Goal: Share content: Share content

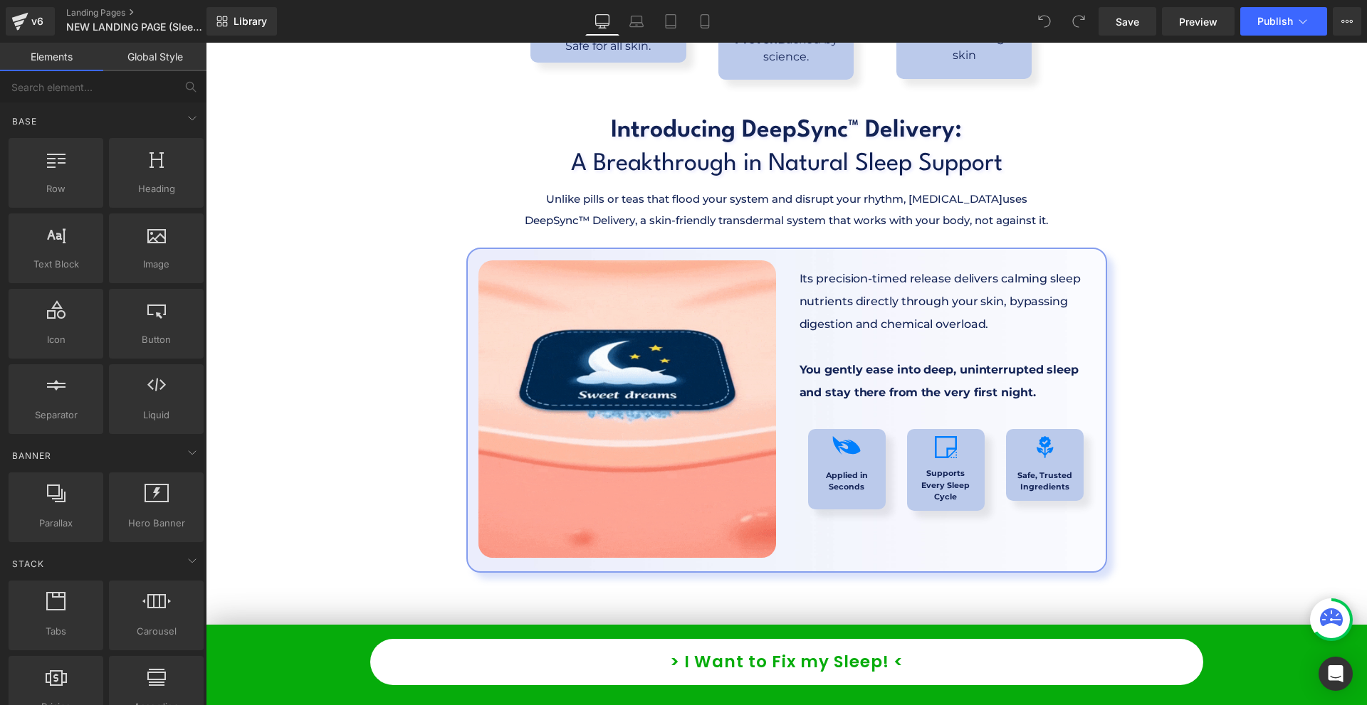
scroll to position [3630, 0]
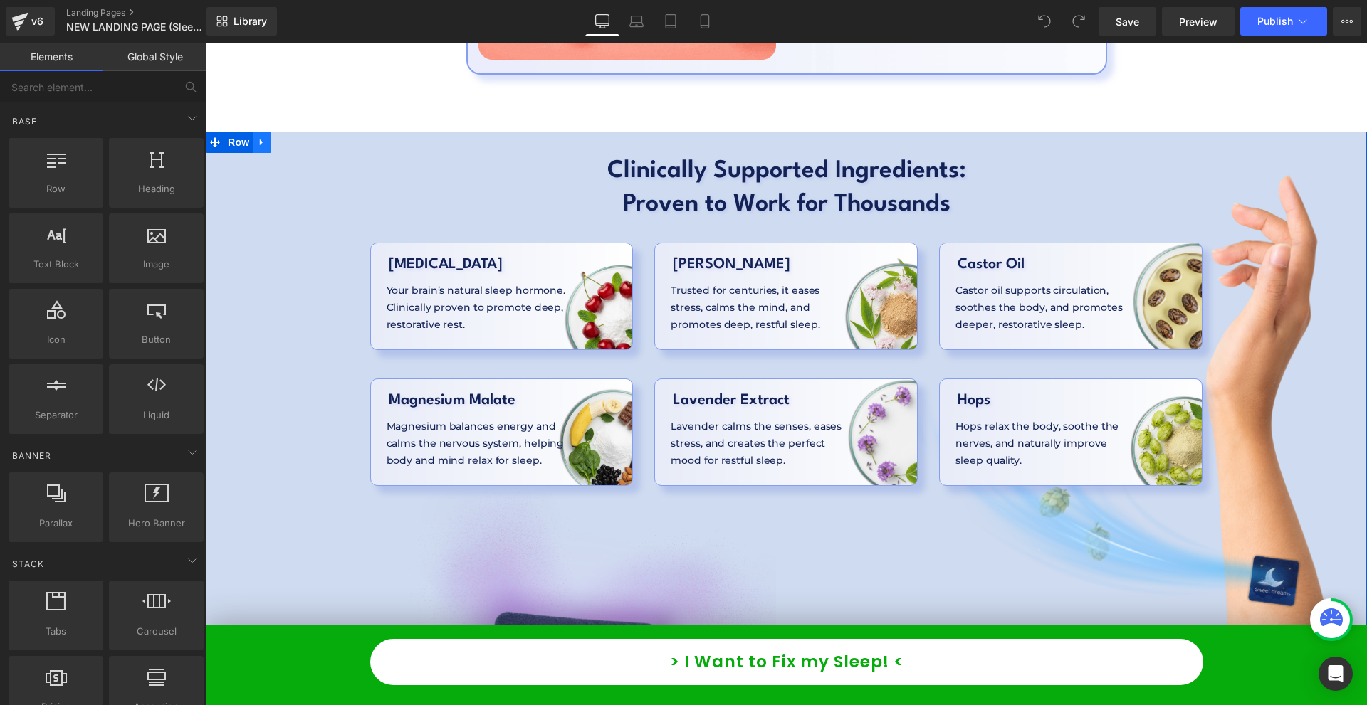
click at [258, 137] on icon at bounding box center [262, 142] width 10 height 11
click at [258, 137] on icon at bounding box center [262, 142] width 10 height 10
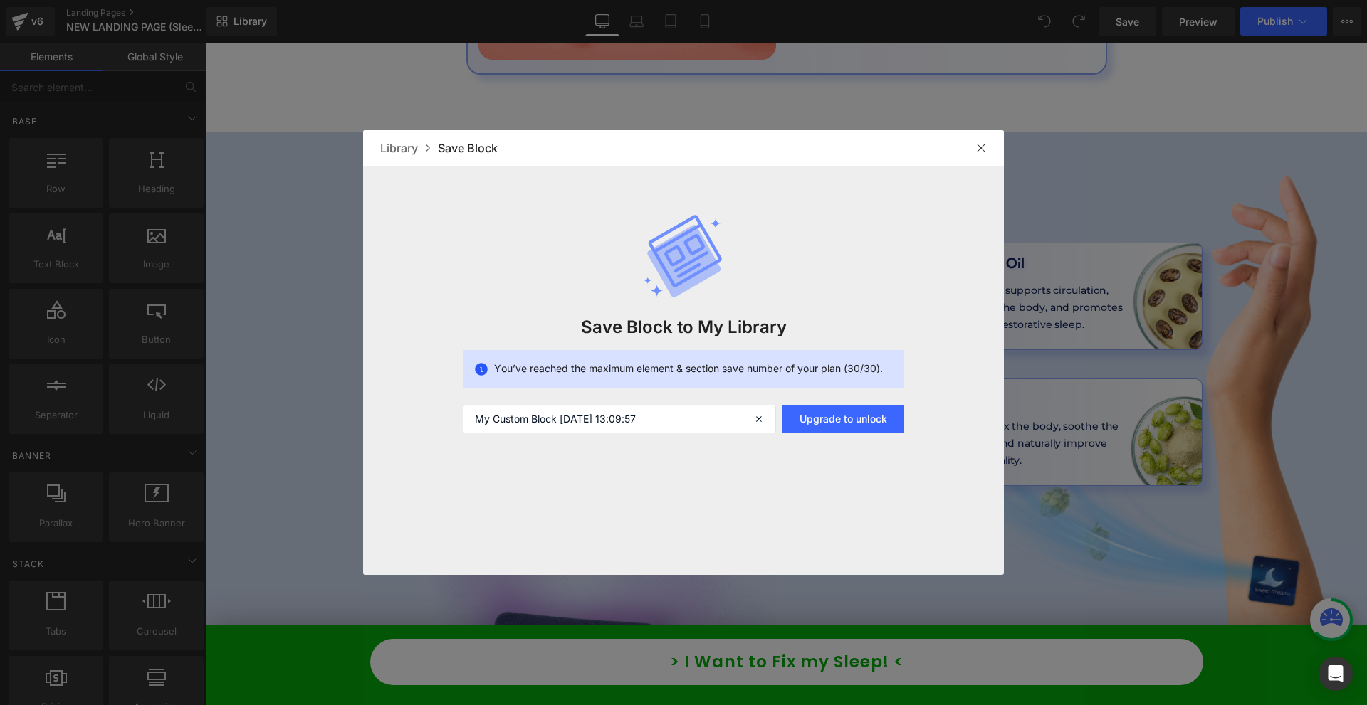
click at [983, 143] on img at bounding box center [980, 147] width 11 height 11
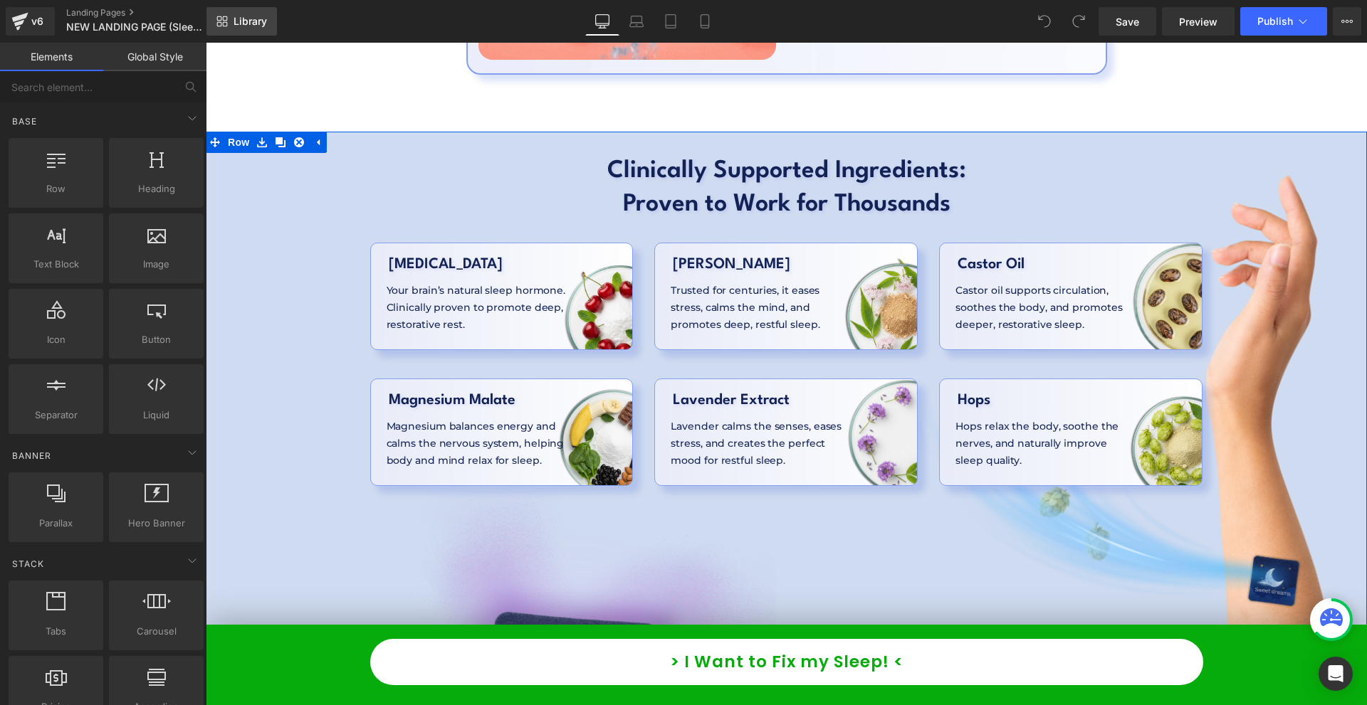
click at [259, 35] on link "Library" at bounding box center [241, 21] width 70 height 28
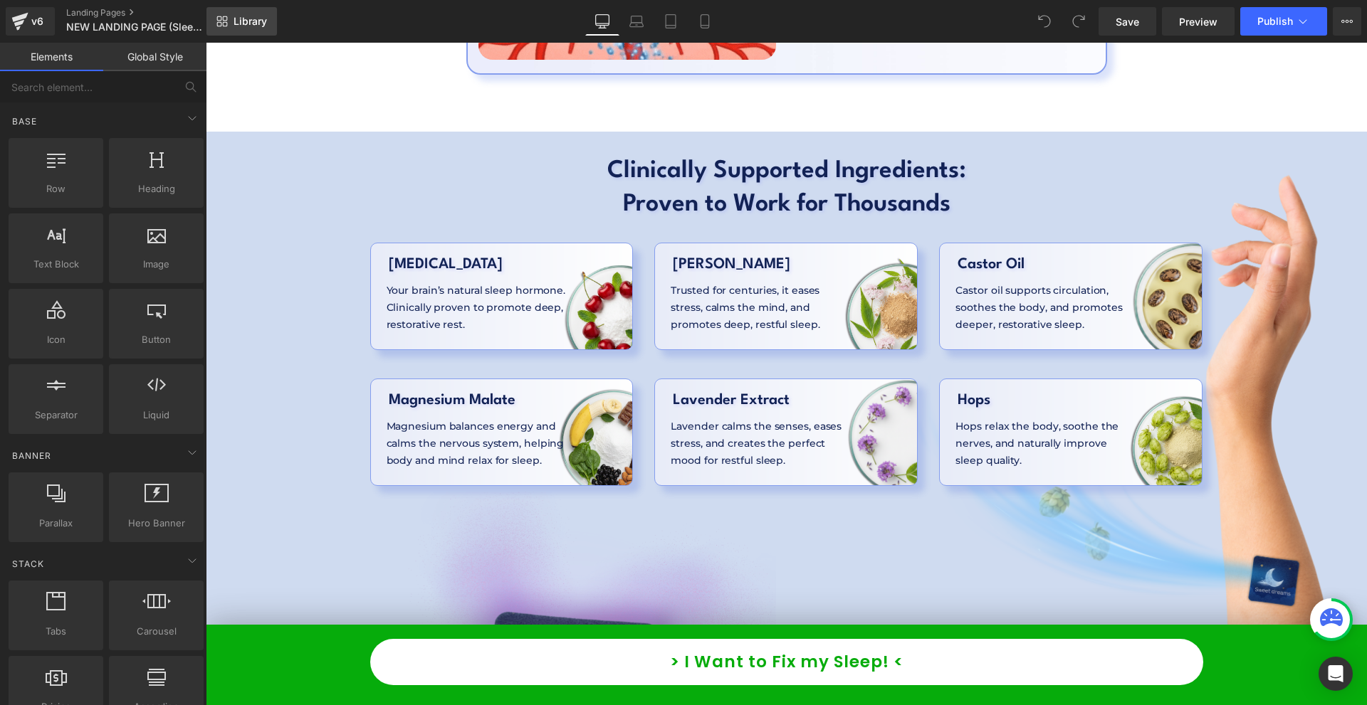
click at [254, 14] on link "Library" at bounding box center [241, 21] width 70 height 28
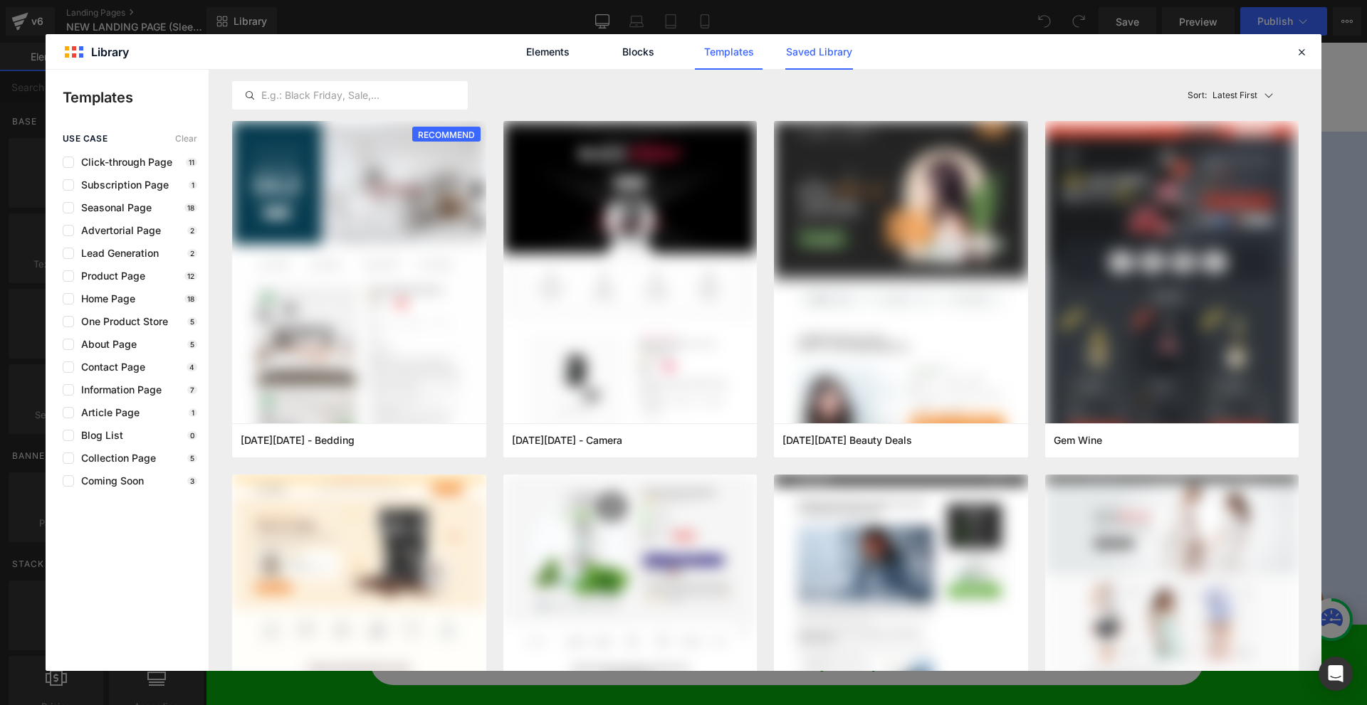
click at [799, 48] on link "Saved Library" at bounding box center [819, 52] width 68 height 36
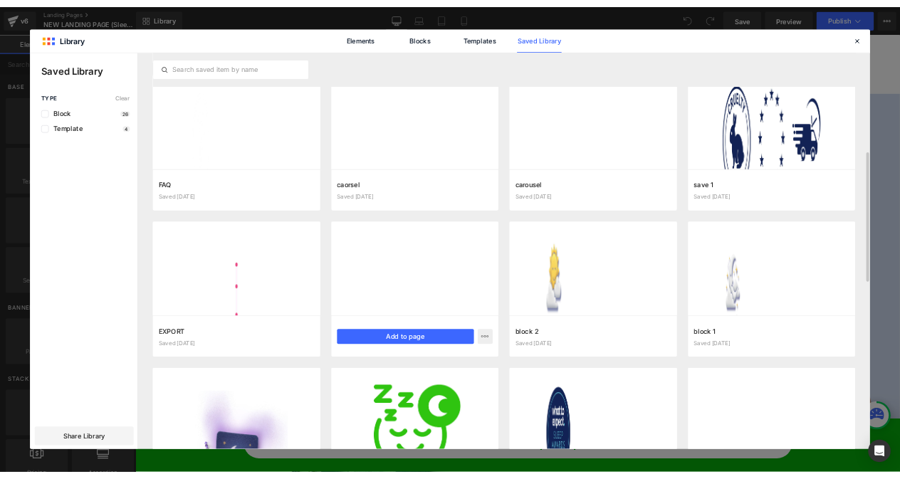
scroll to position [534, 0]
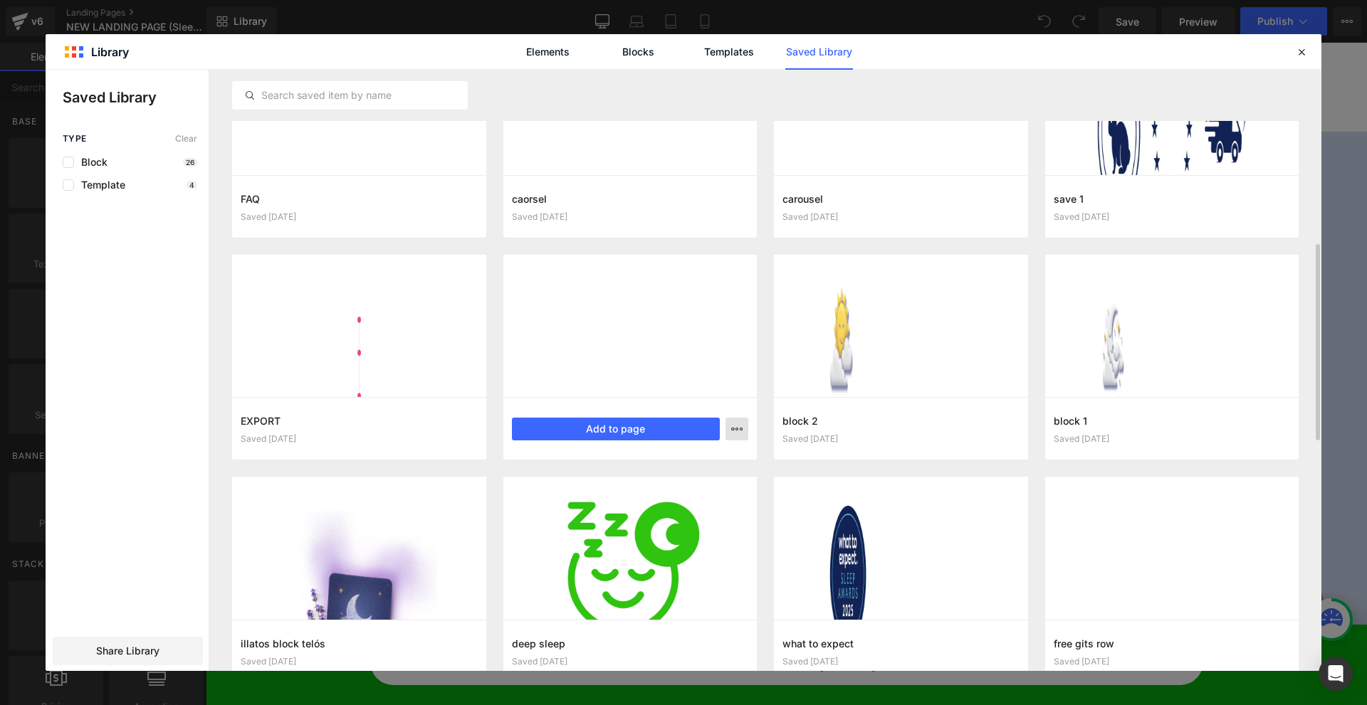
click at [733, 436] on button "button" at bounding box center [736, 429] width 23 height 23
click at [674, 493] on div "Delete" at bounding box center [667, 491] width 162 height 30
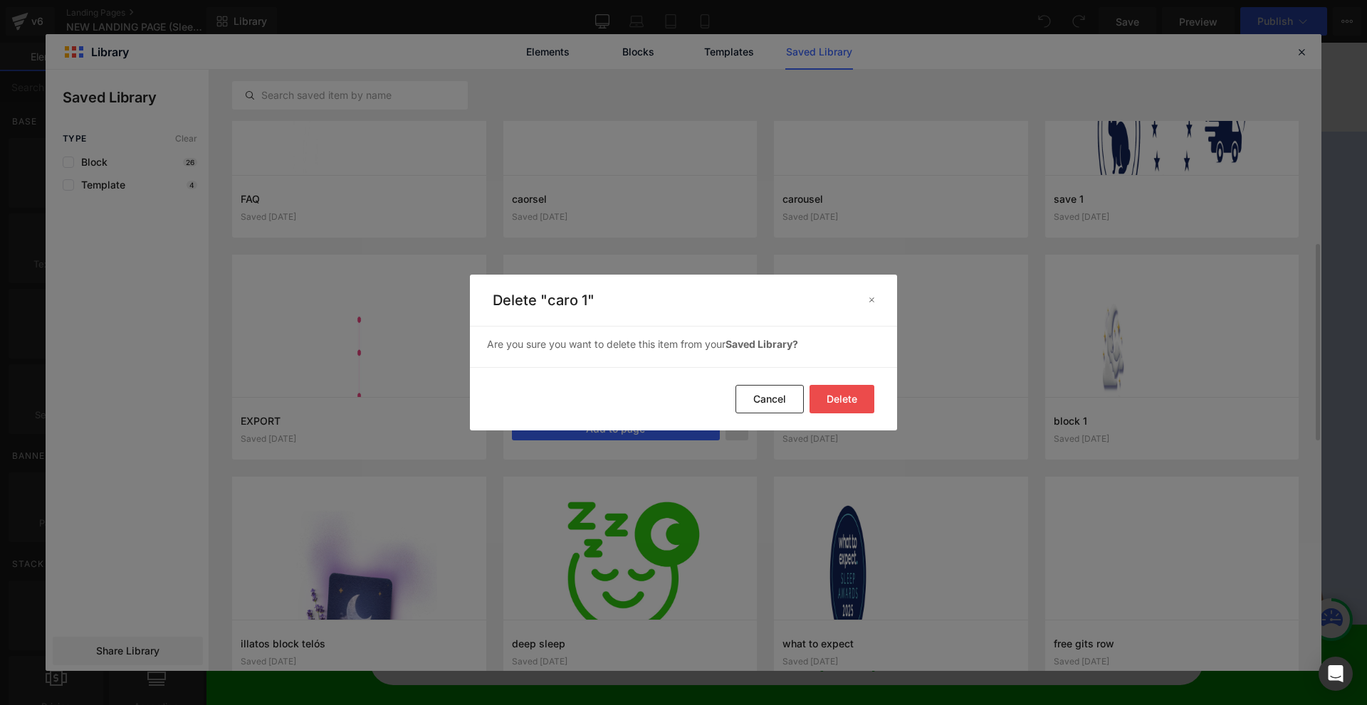
click at [843, 404] on button "Delete" at bounding box center [841, 399] width 65 height 28
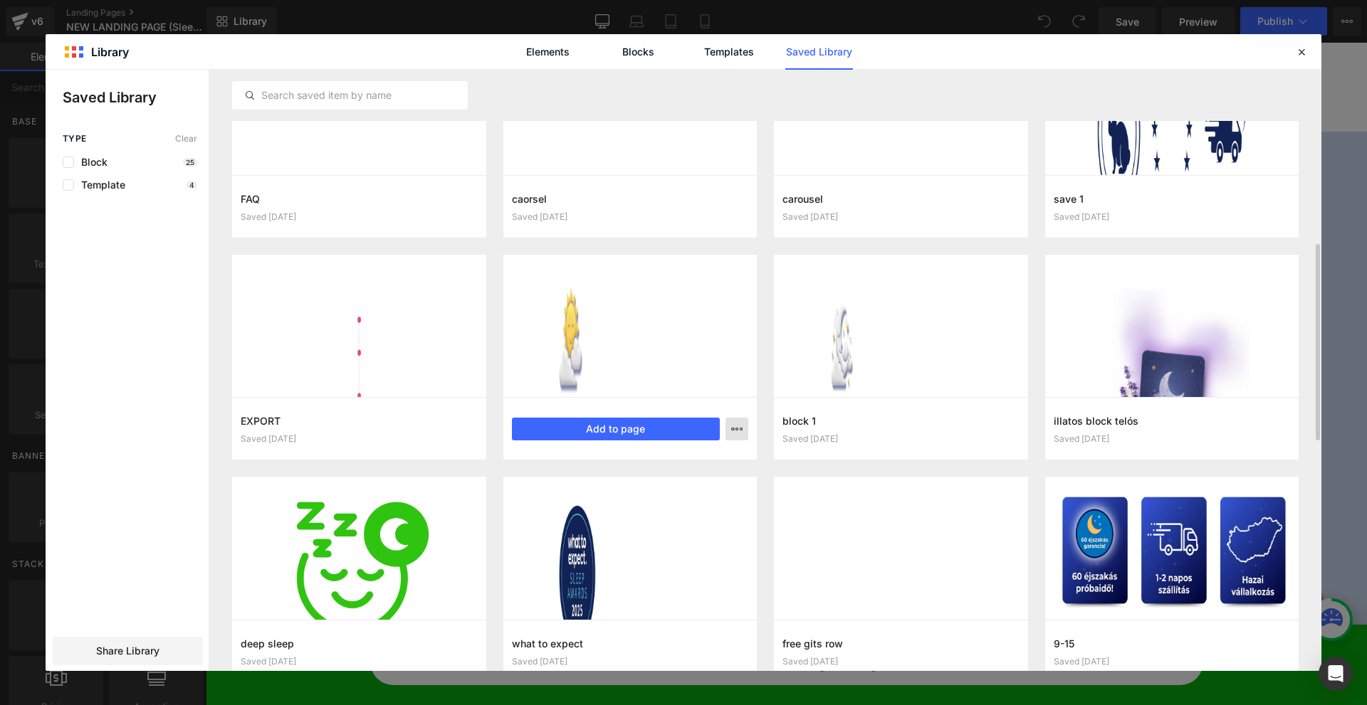
click at [735, 428] on icon "button" at bounding box center [736, 429] width 11 height 11
click at [673, 488] on div "Delete" at bounding box center [667, 491] width 162 height 30
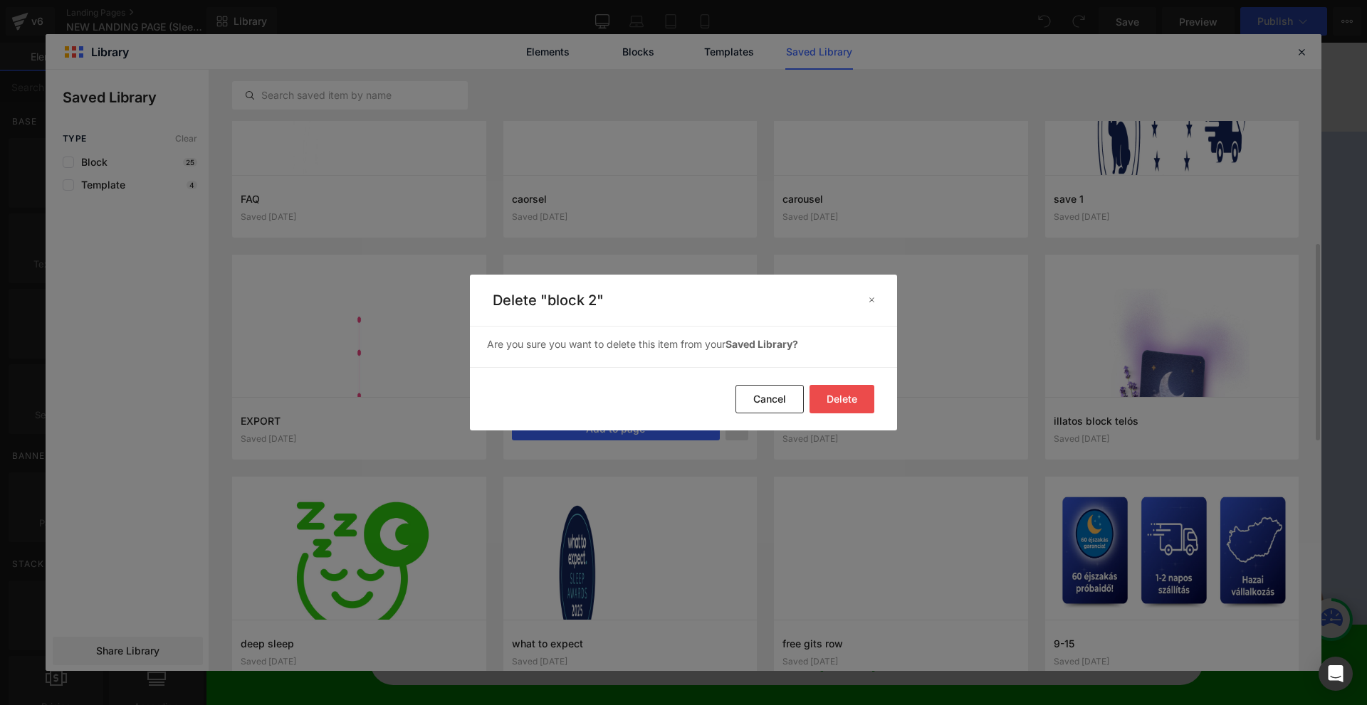
click at [836, 402] on button "Delete" at bounding box center [841, 399] width 65 height 28
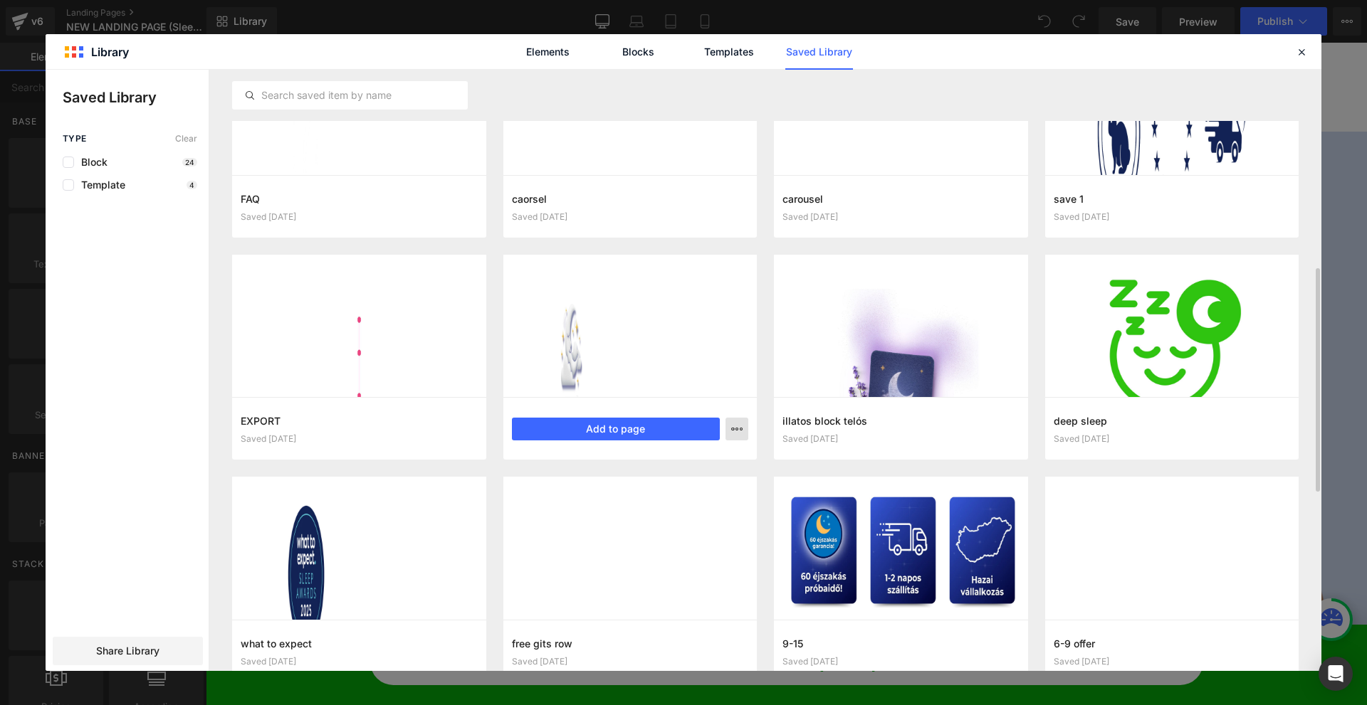
click at [730, 431] on button "button" at bounding box center [736, 429] width 23 height 23
click at [678, 488] on div "Delete" at bounding box center [667, 491] width 162 height 30
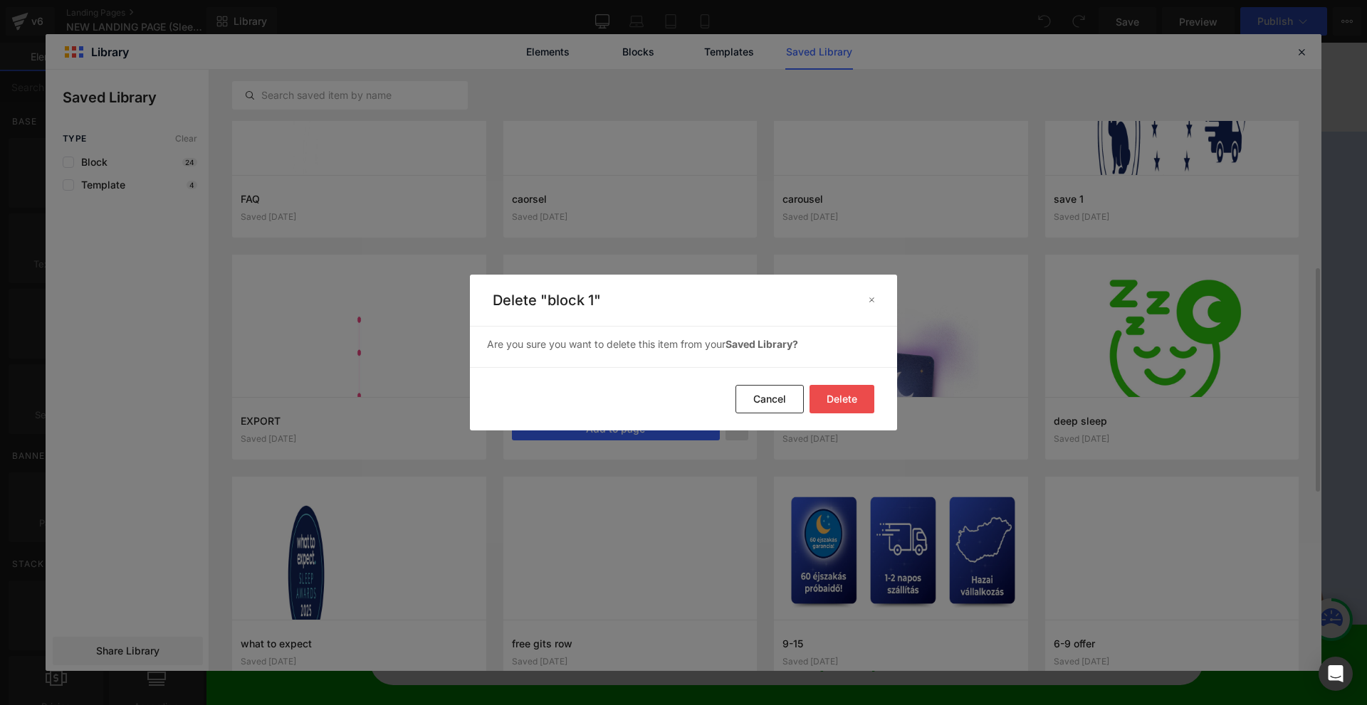
click at [818, 399] on button "Delete" at bounding box center [841, 399] width 65 height 28
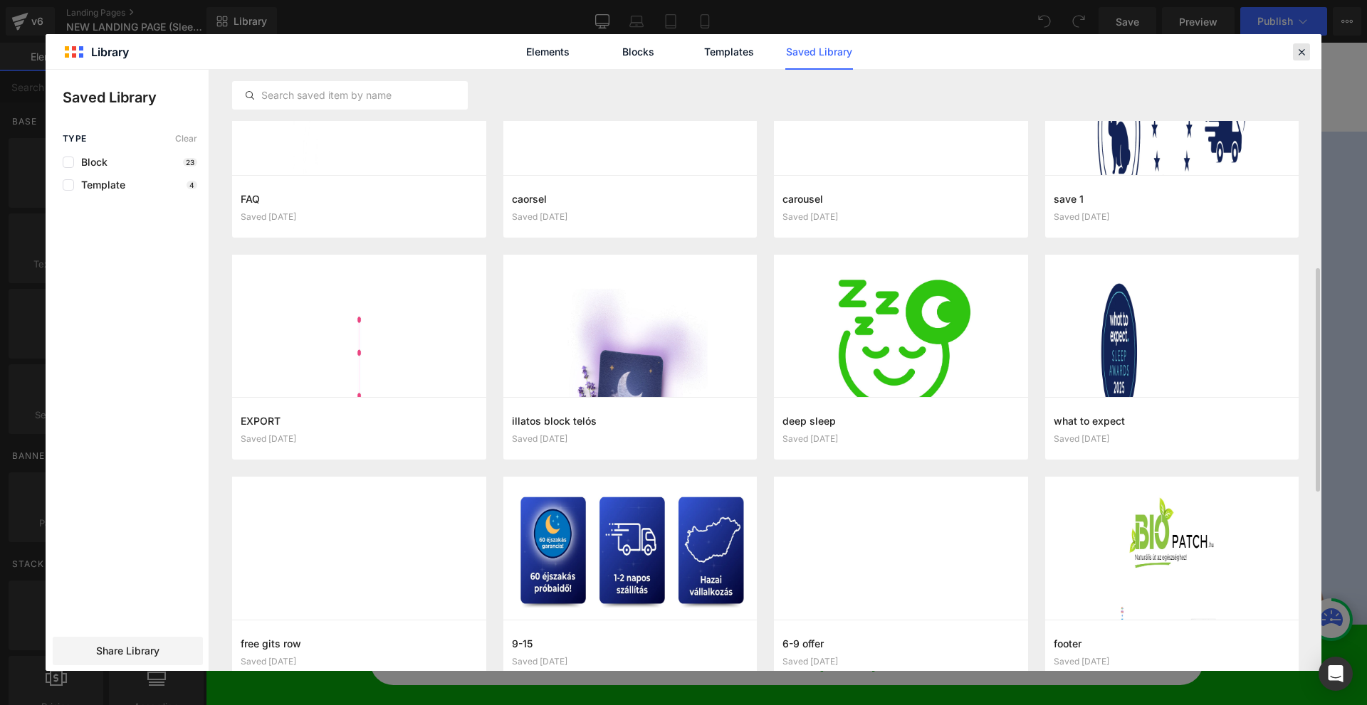
click at [1293, 56] on div at bounding box center [1301, 51] width 17 height 17
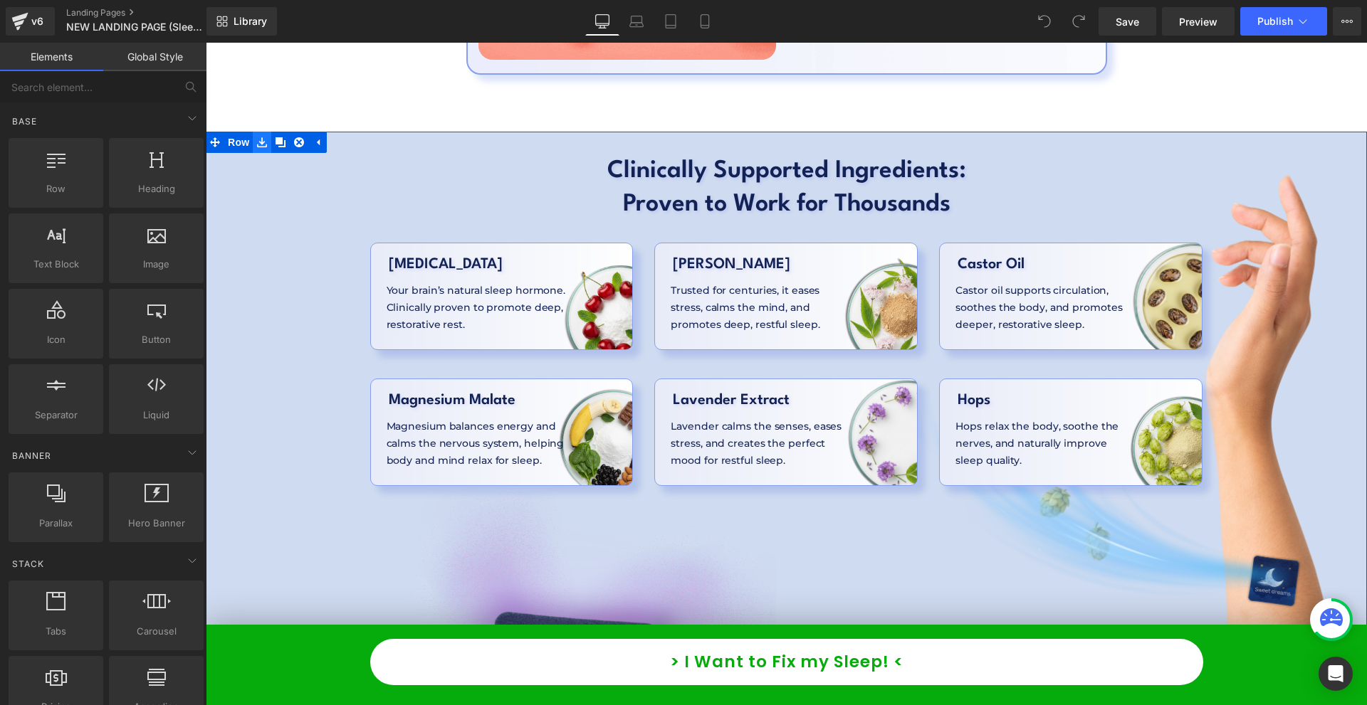
click at [259, 137] on icon at bounding box center [262, 142] width 10 height 10
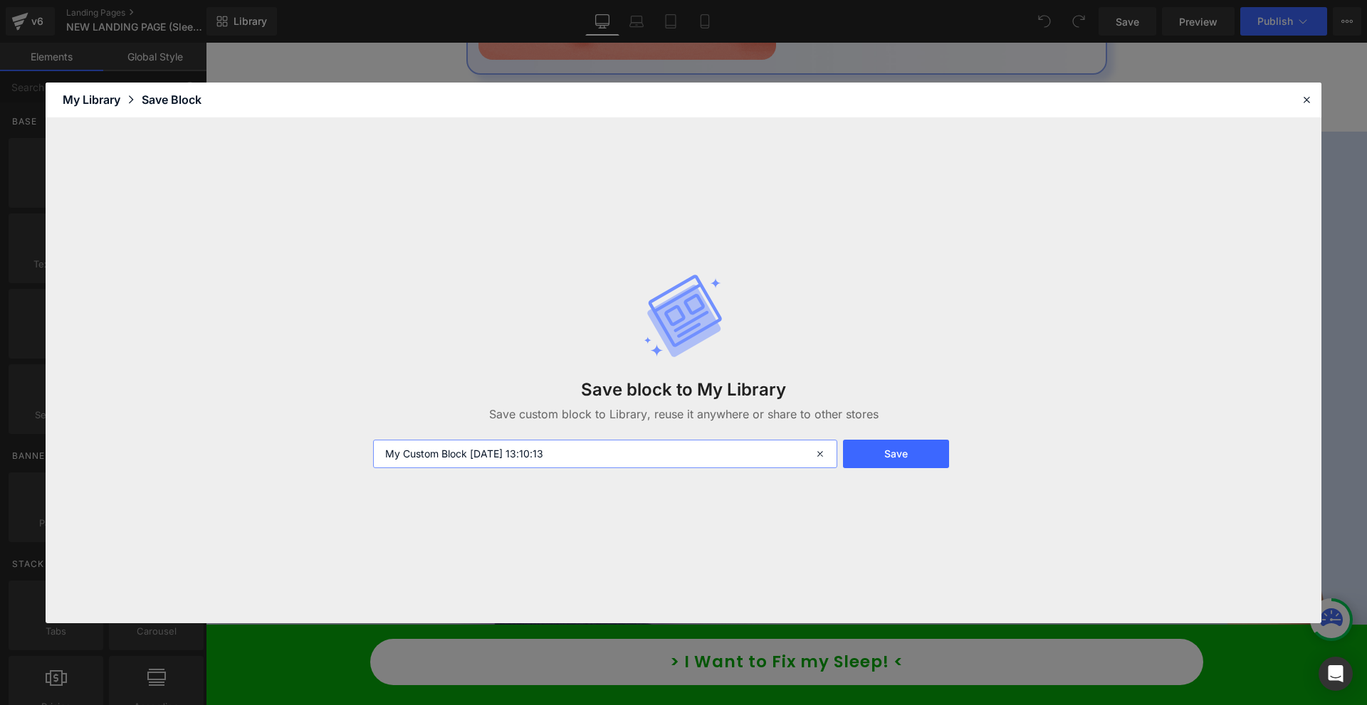
click at [497, 456] on input "My Custom Block [DATE] 13:10:13" at bounding box center [605, 454] width 464 height 28
type input "ingridents export"
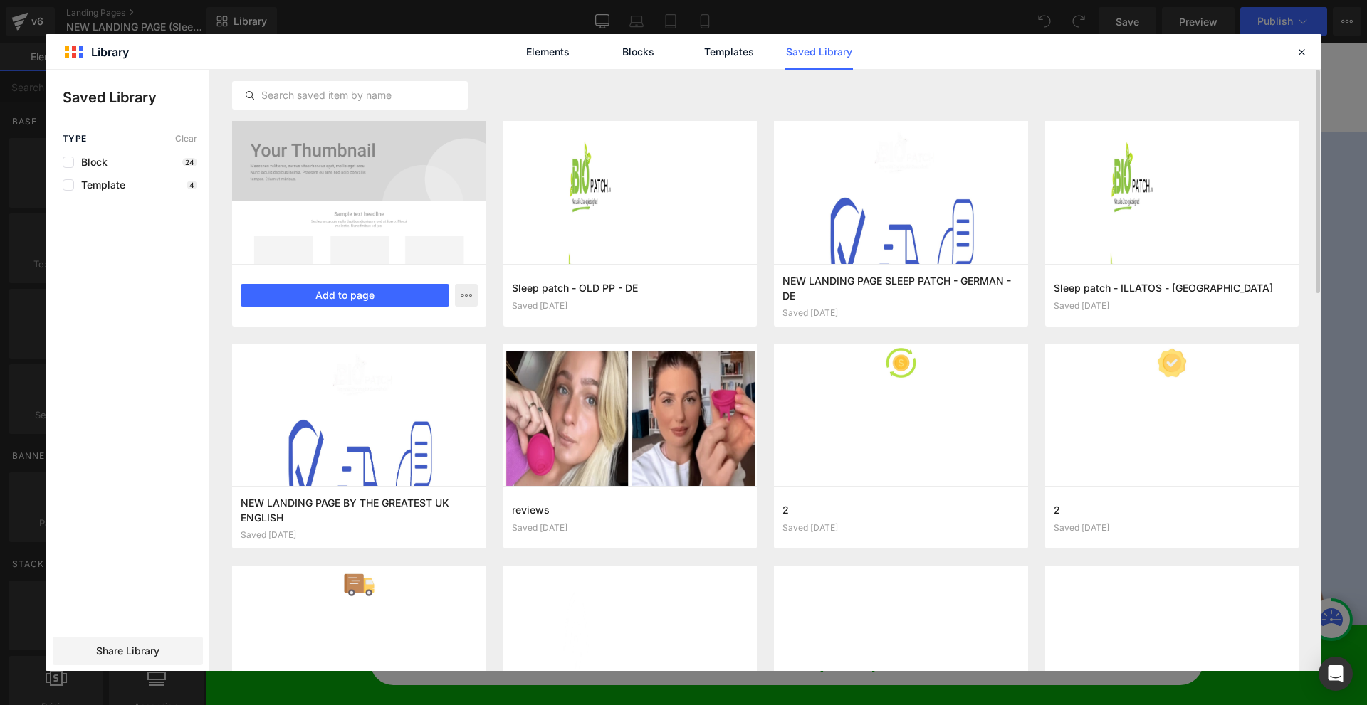
drag, startPoint x: 144, startPoint y: 651, endPoint x: 325, endPoint y: 228, distance: 459.2
click at [152, 625] on div "Type Clear Block 24 Template 4 Share Library" at bounding box center [127, 402] width 163 height 537
click at [340, 179] on div at bounding box center [359, 192] width 254 height 143
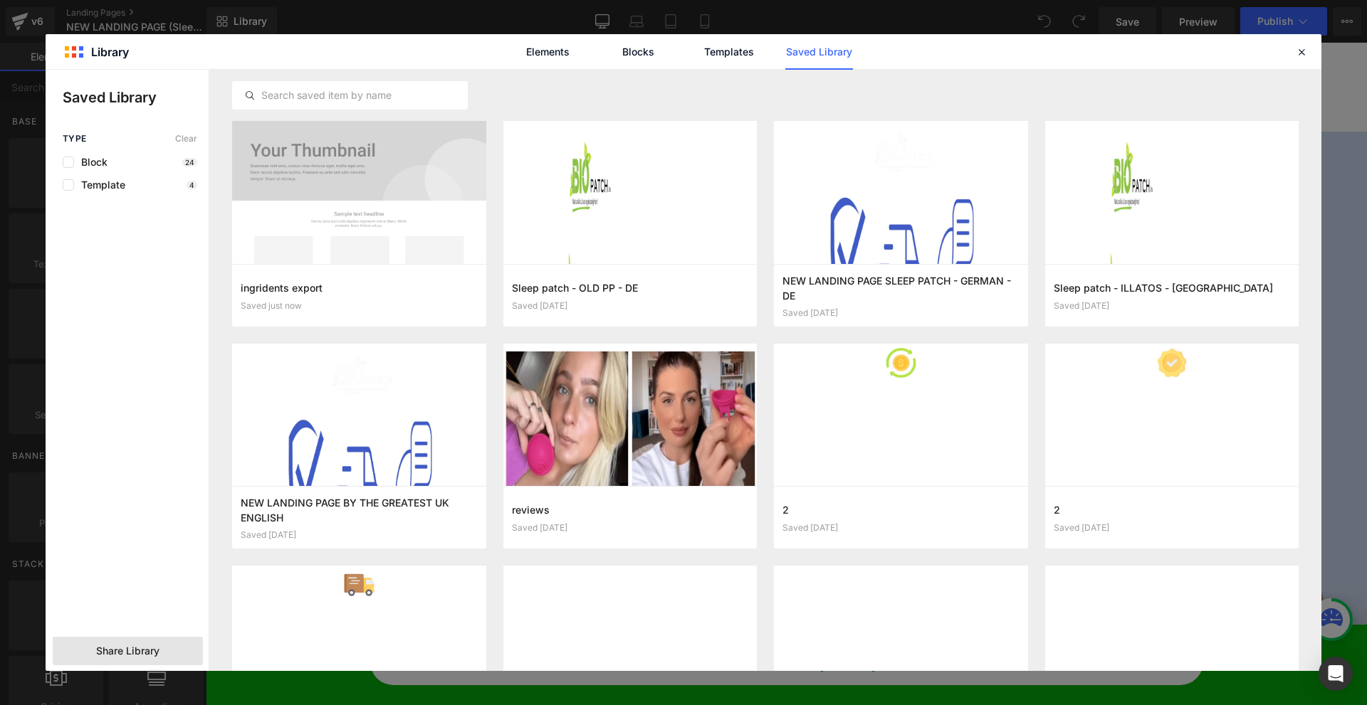
click at [140, 656] on span "Share Library" at bounding box center [127, 651] width 63 height 14
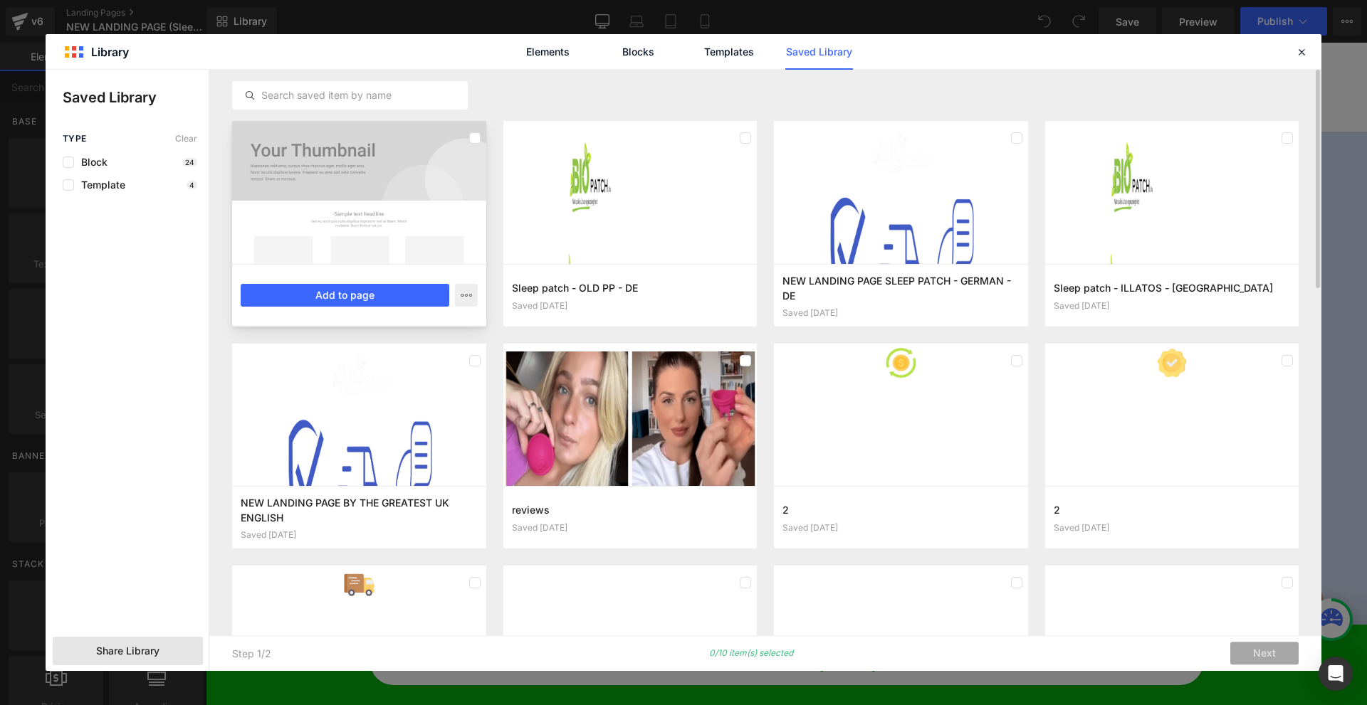
click at [310, 192] on div at bounding box center [359, 192] width 254 height 143
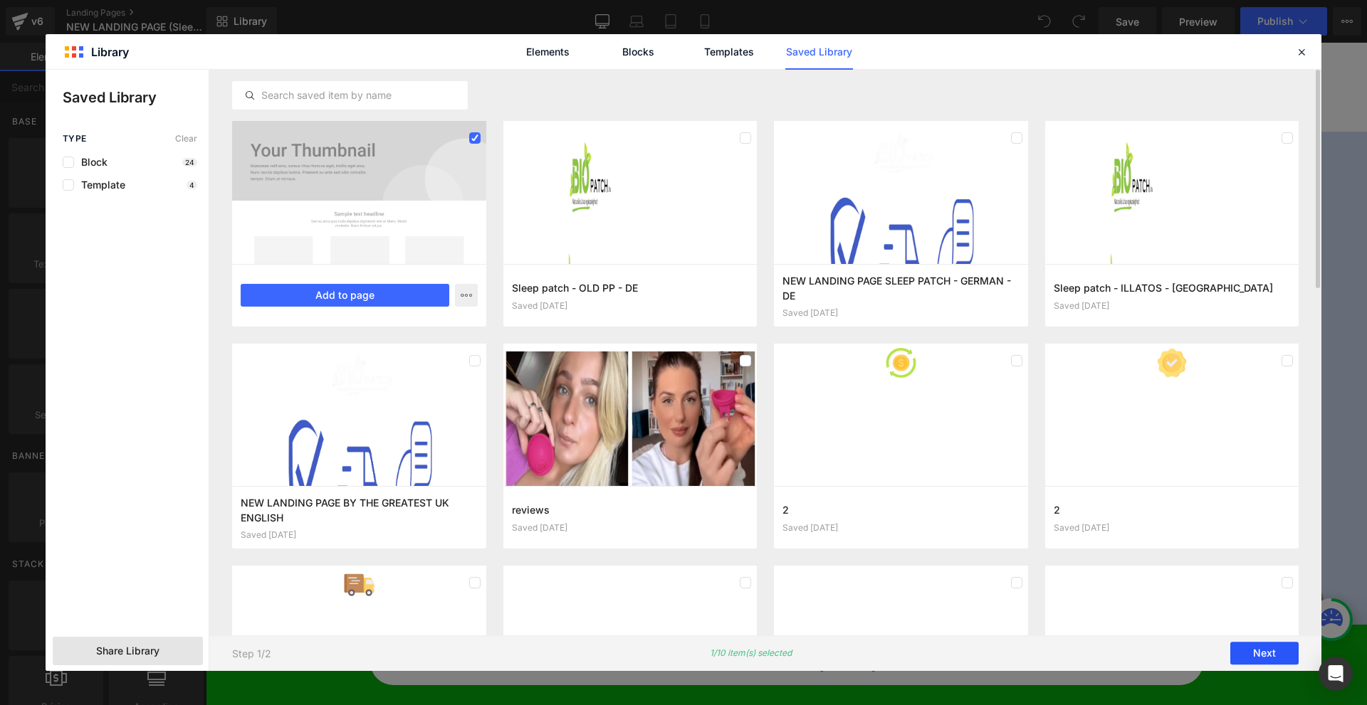
click at [1259, 657] on button "Next" at bounding box center [1264, 654] width 68 height 23
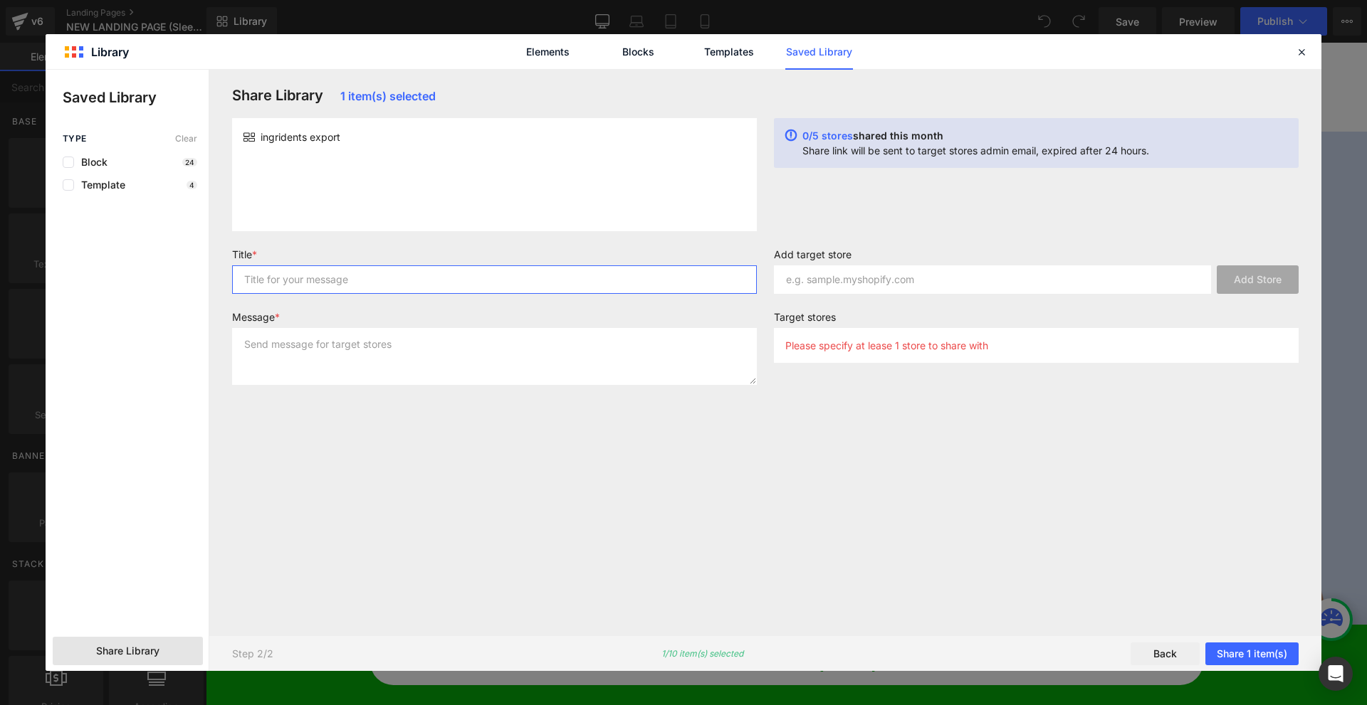
click at [366, 278] on input "text" at bounding box center [494, 280] width 525 height 28
type input "ASD"
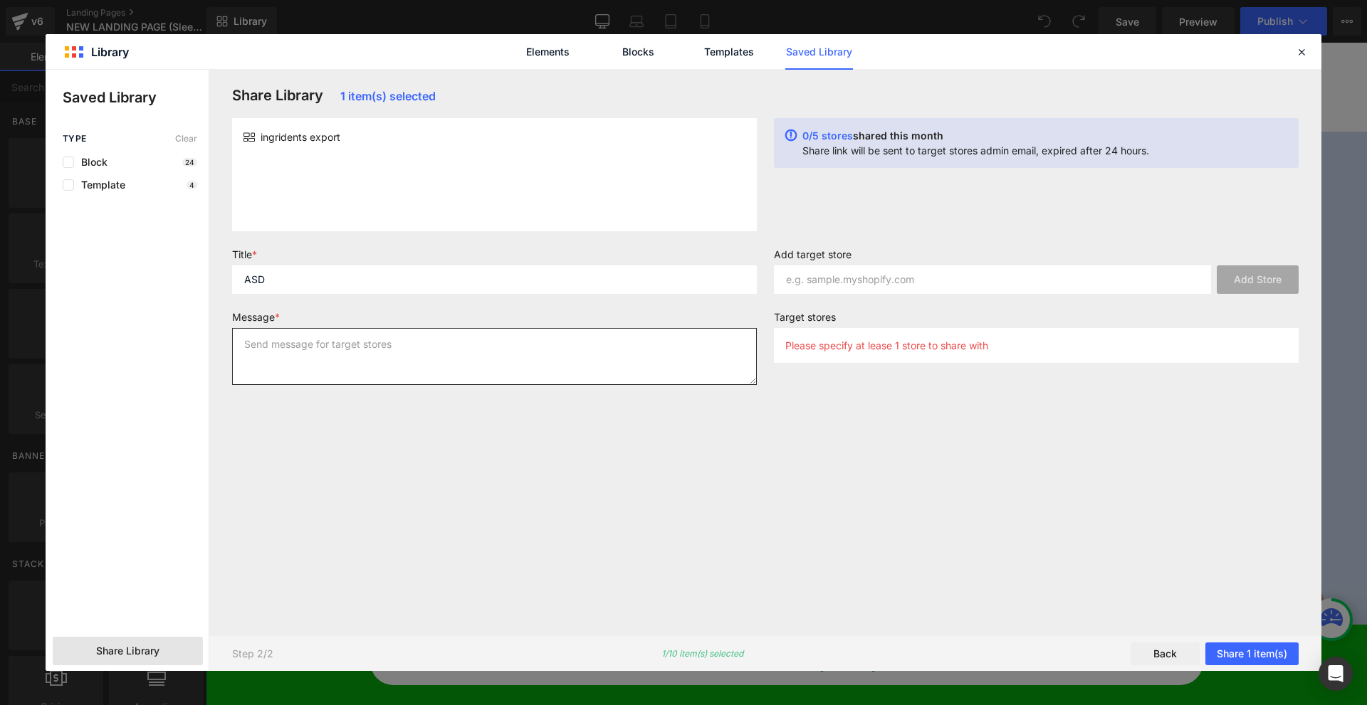
click at [377, 334] on textarea at bounding box center [494, 356] width 525 height 57
click at [375, 346] on textarea at bounding box center [494, 356] width 525 height 57
type textarea "ASD"
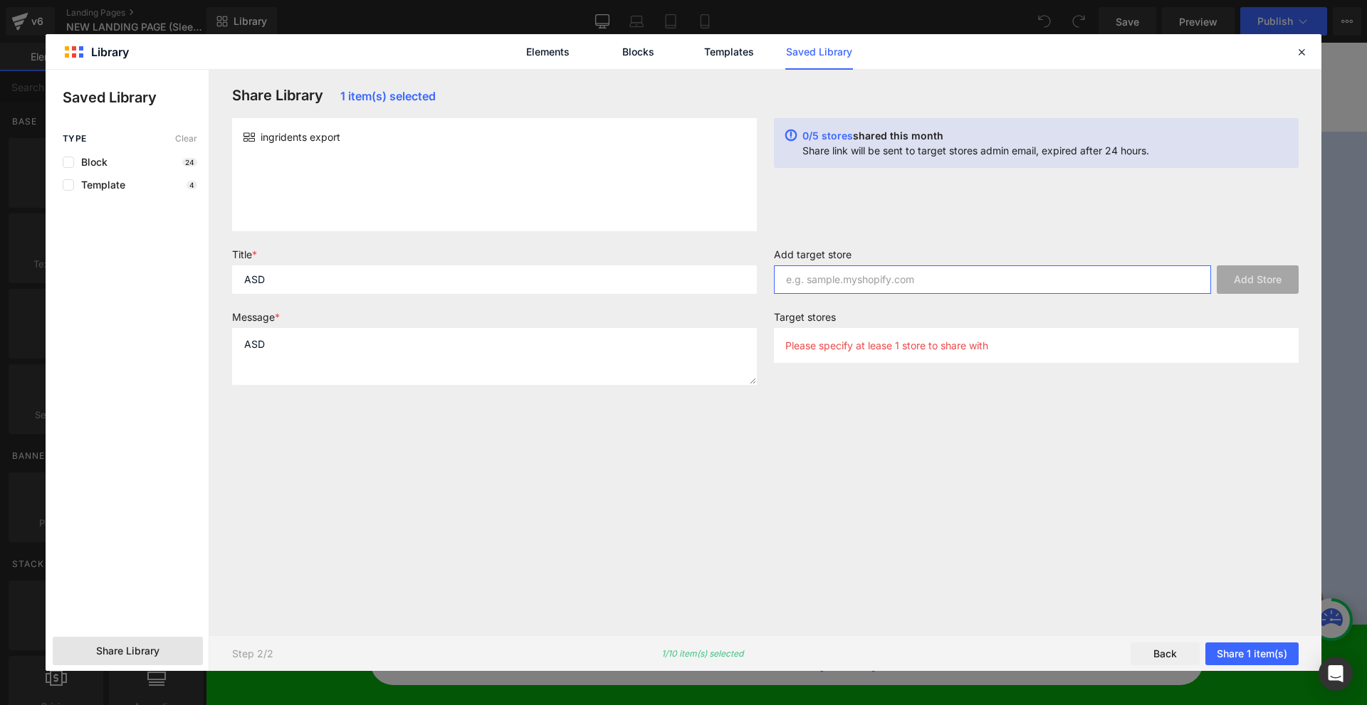
click at [866, 280] on input "text" at bounding box center [992, 280] width 437 height 28
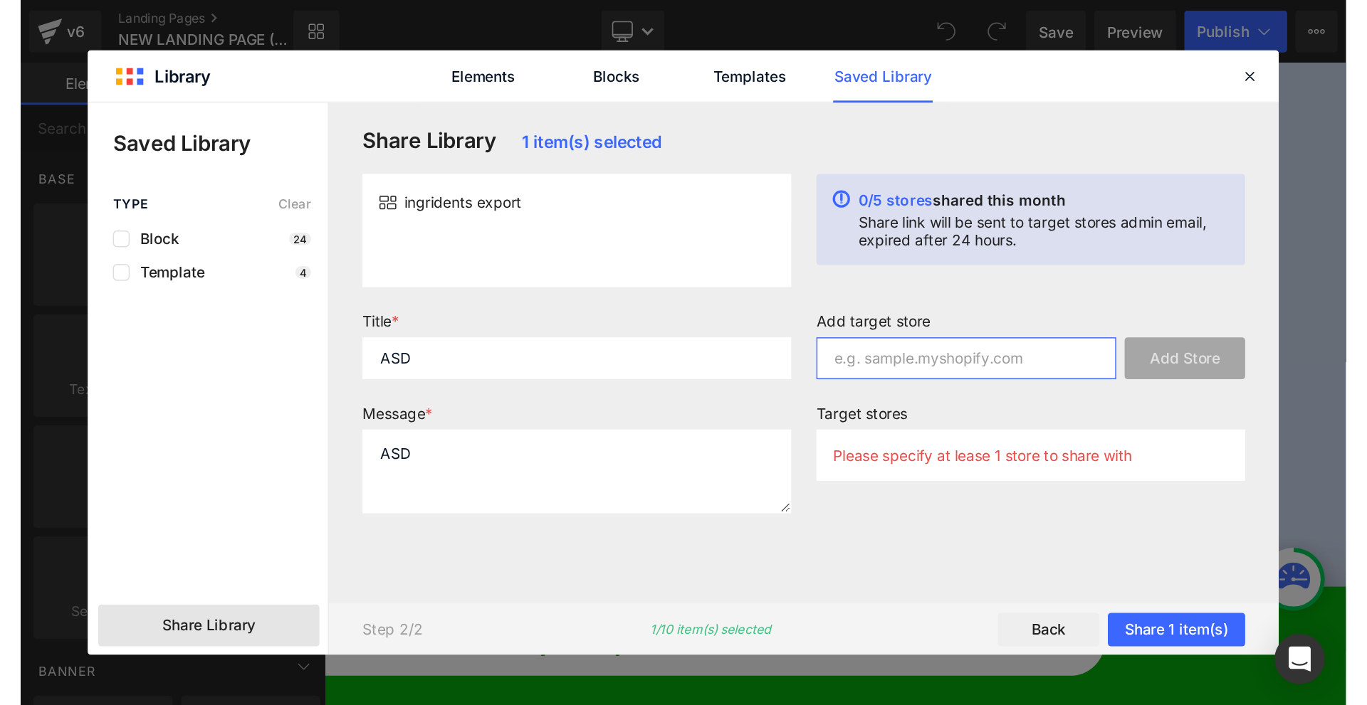
scroll to position [3501, 0]
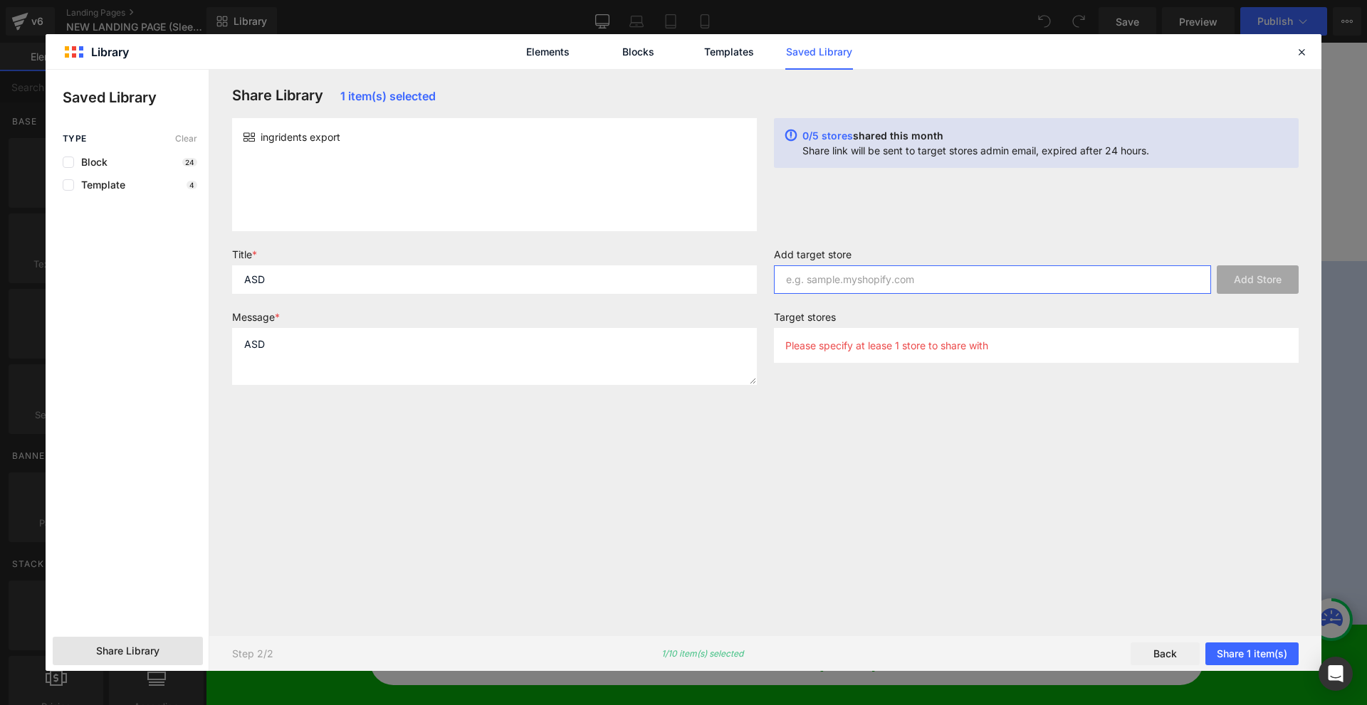
paste input "[DOMAIN_NAME]"
click at [1210, 284] on input "[DOMAIN_NAME]" at bounding box center [992, 280] width 437 height 28
type input "[DOMAIN_NAME]"
click at [1224, 284] on button "Add Store" at bounding box center [1257, 280] width 82 height 28
click at [1257, 647] on button "Share 1 item(s)" at bounding box center [1251, 654] width 93 height 23
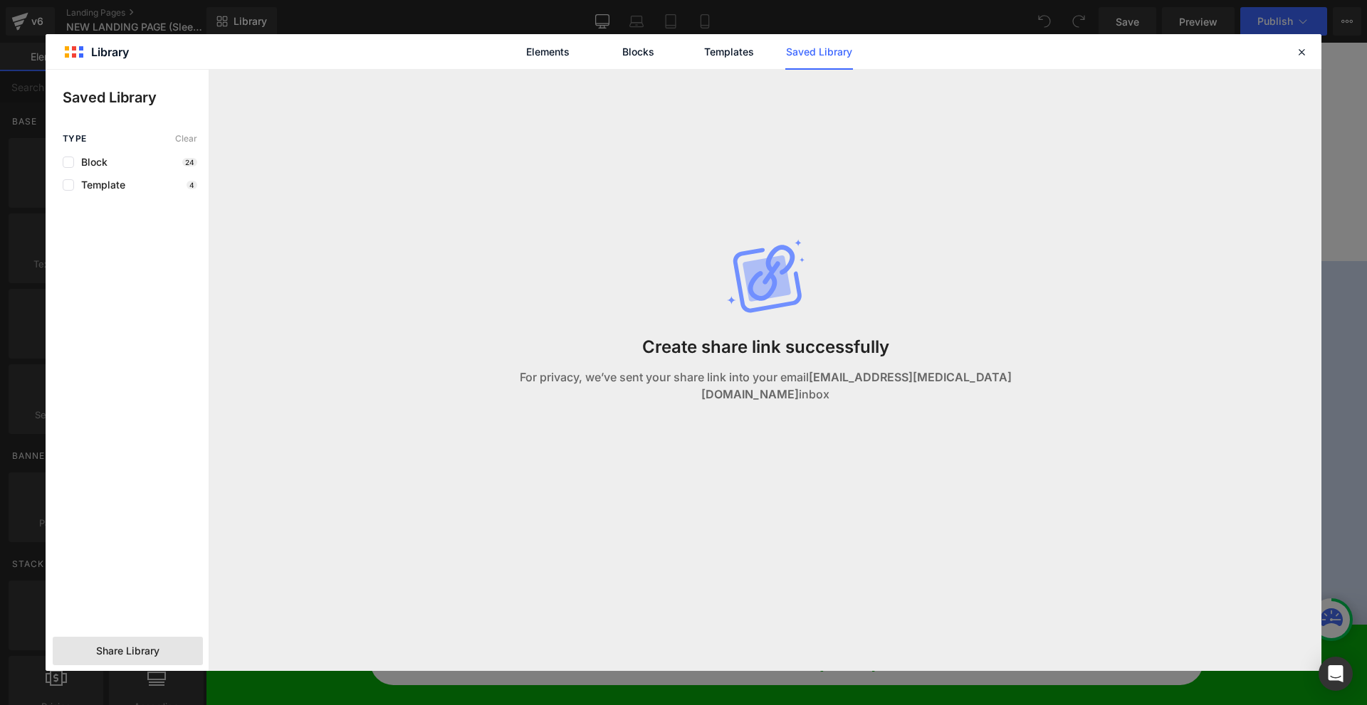
click at [916, 378] on p "For privacy, we’ve sent your share link into your email [EMAIL_ADDRESS][MEDICAL…" at bounding box center [765, 386] width 513 height 34
click at [910, 389] on strong "[EMAIL_ADDRESS][MEDICAL_DATA][DOMAIN_NAME]" at bounding box center [856, 385] width 310 height 31
click at [1300, 53] on icon at bounding box center [1301, 52] width 13 height 13
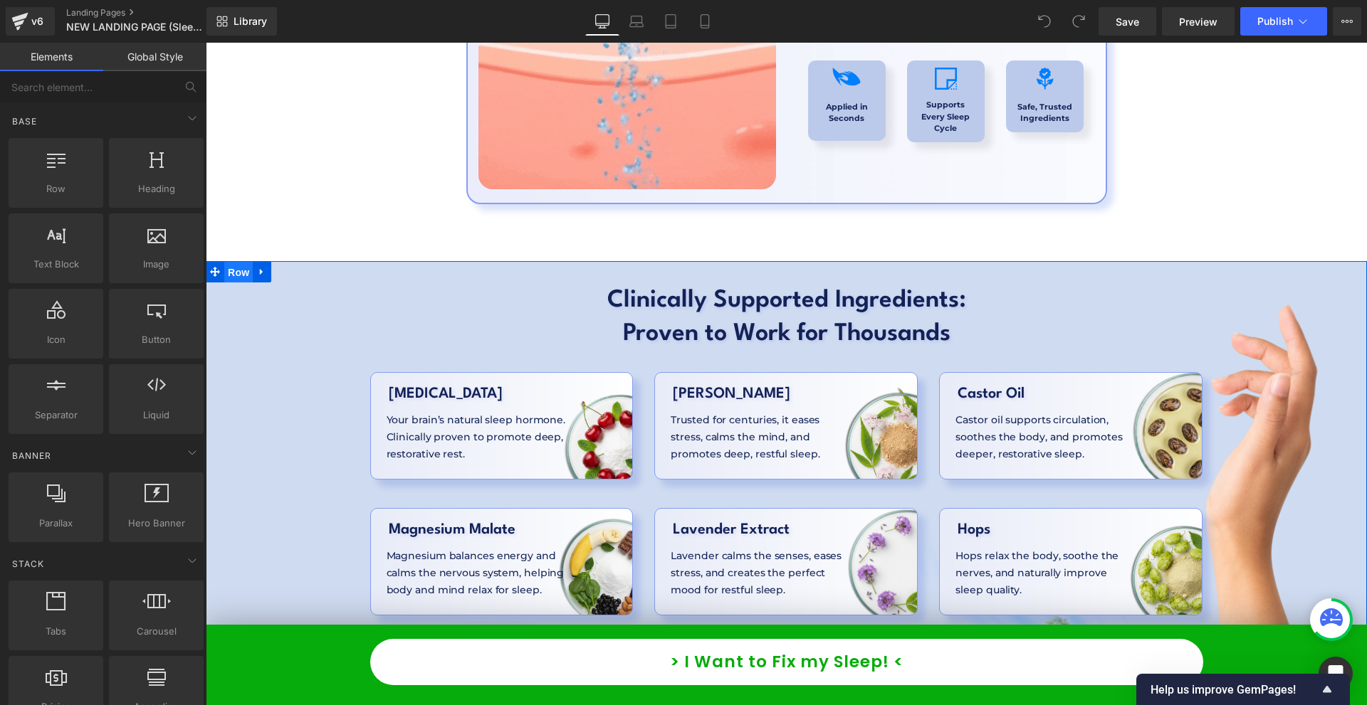
click at [238, 262] on span "Row" at bounding box center [238, 272] width 28 height 21
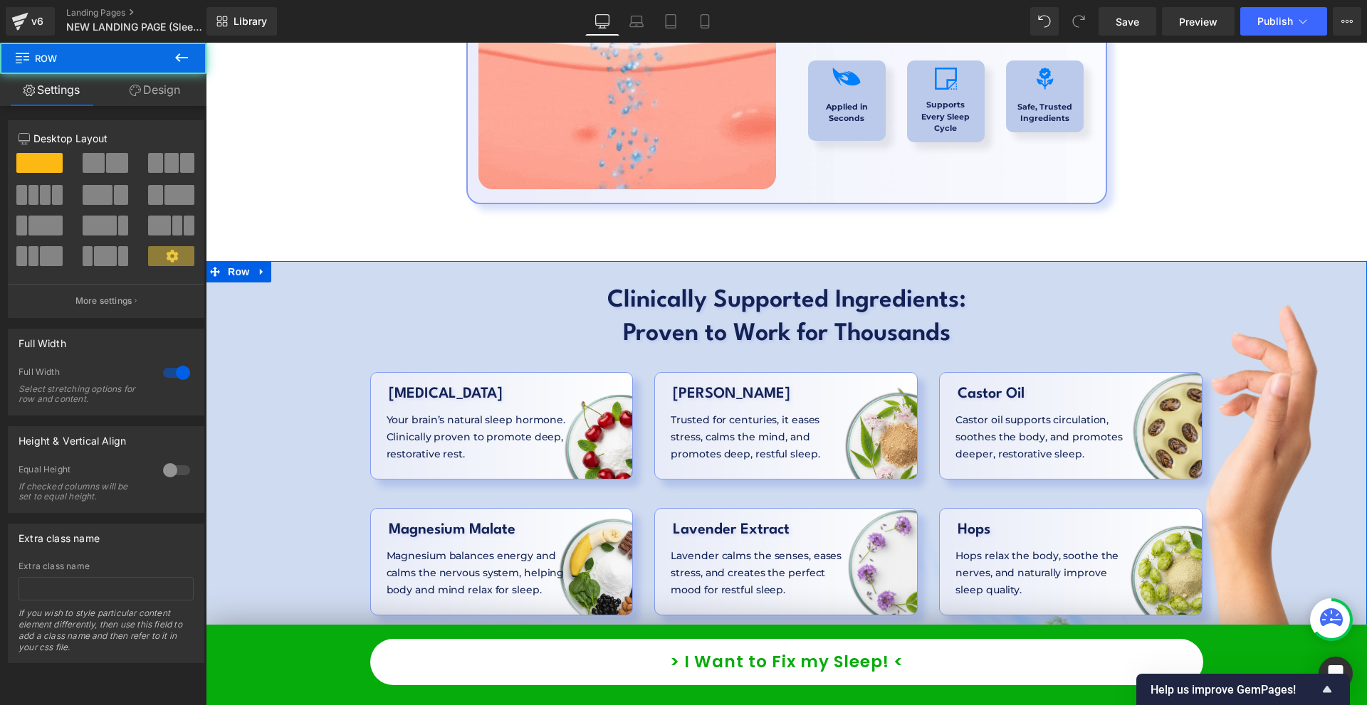
click at [165, 103] on link "Design" at bounding box center [154, 90] width 103 height 32
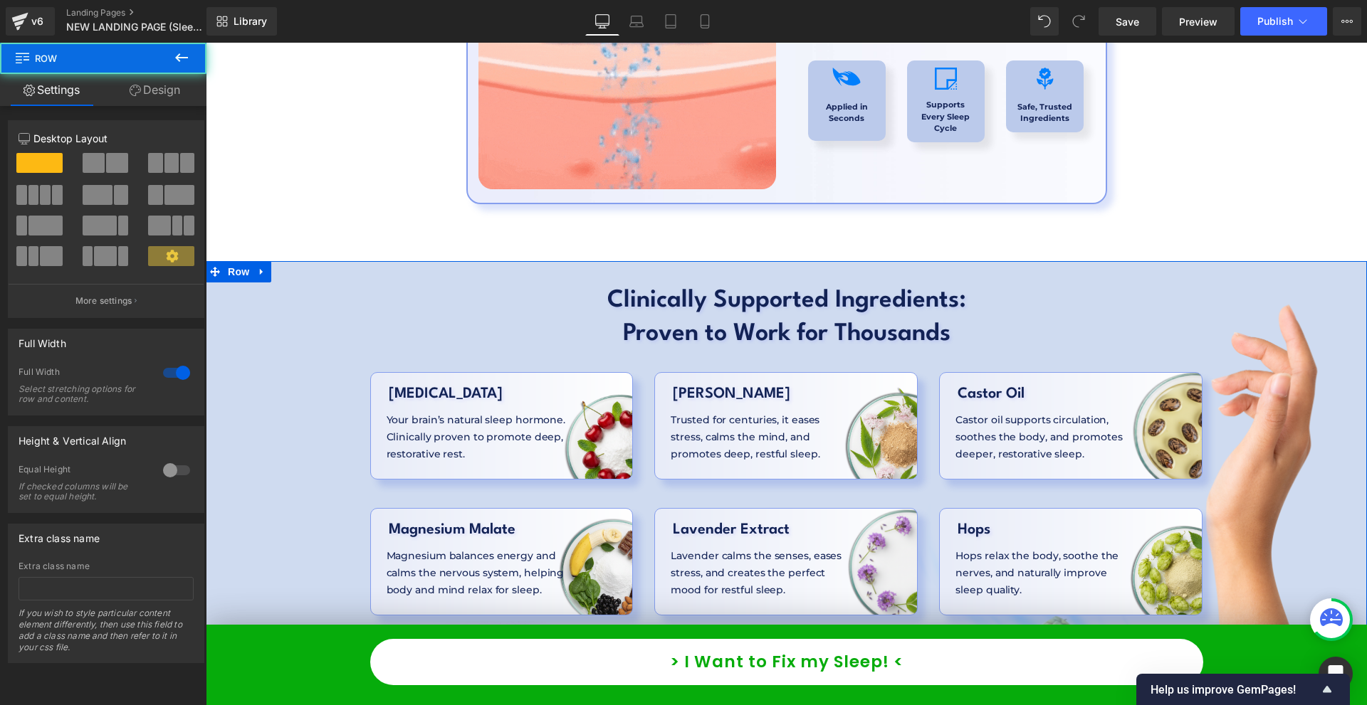
click at [0, 0] on div "Background" at bounding box center [0, 0] width 0 height 0
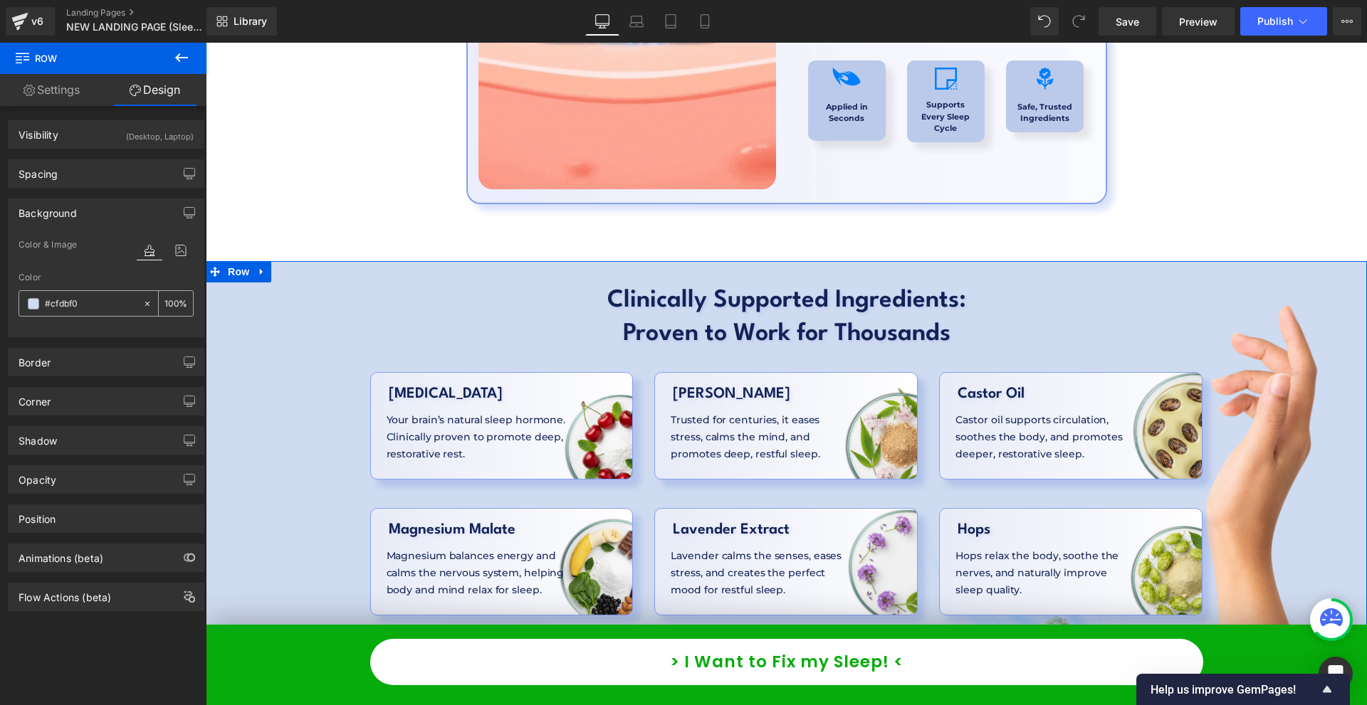
click at [107, 300] on input "text" at bounding box center [90, 304] width 91 height 16
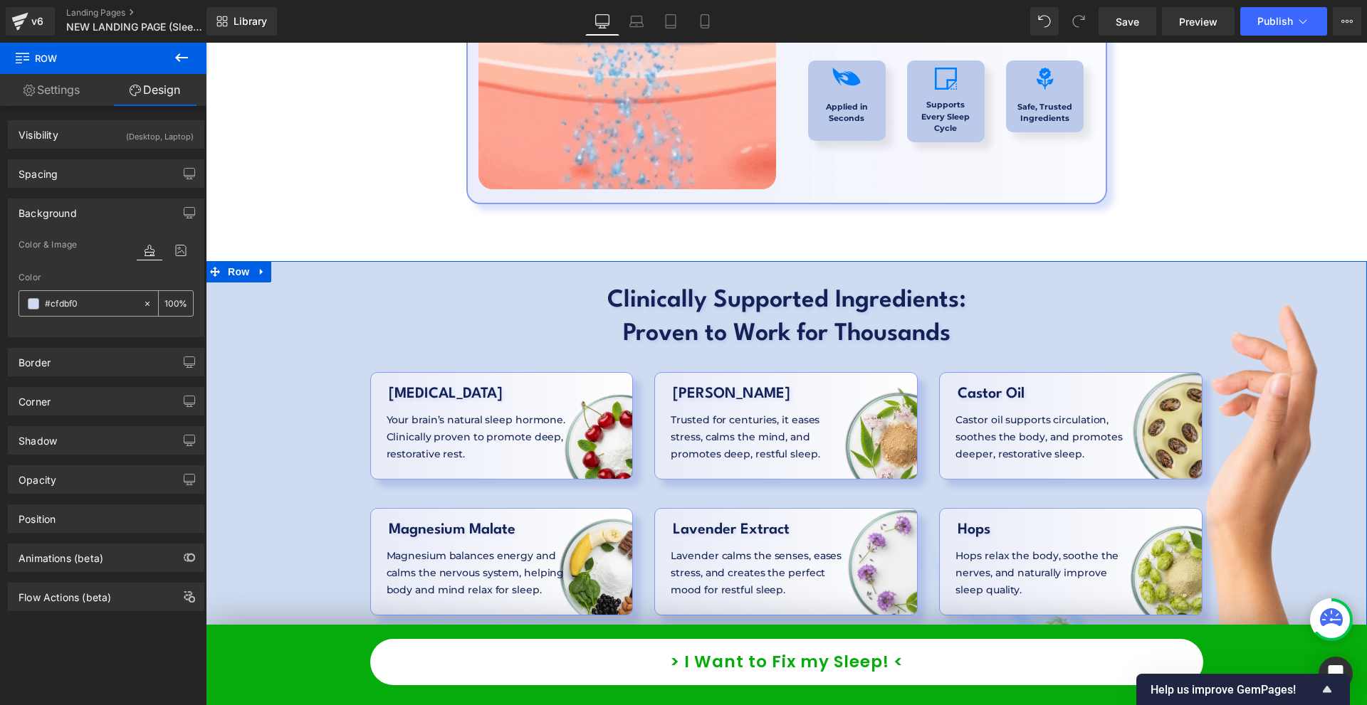
paste input "fef0ee"
type input "#fef0ee"
